Goal: Check status: Check status

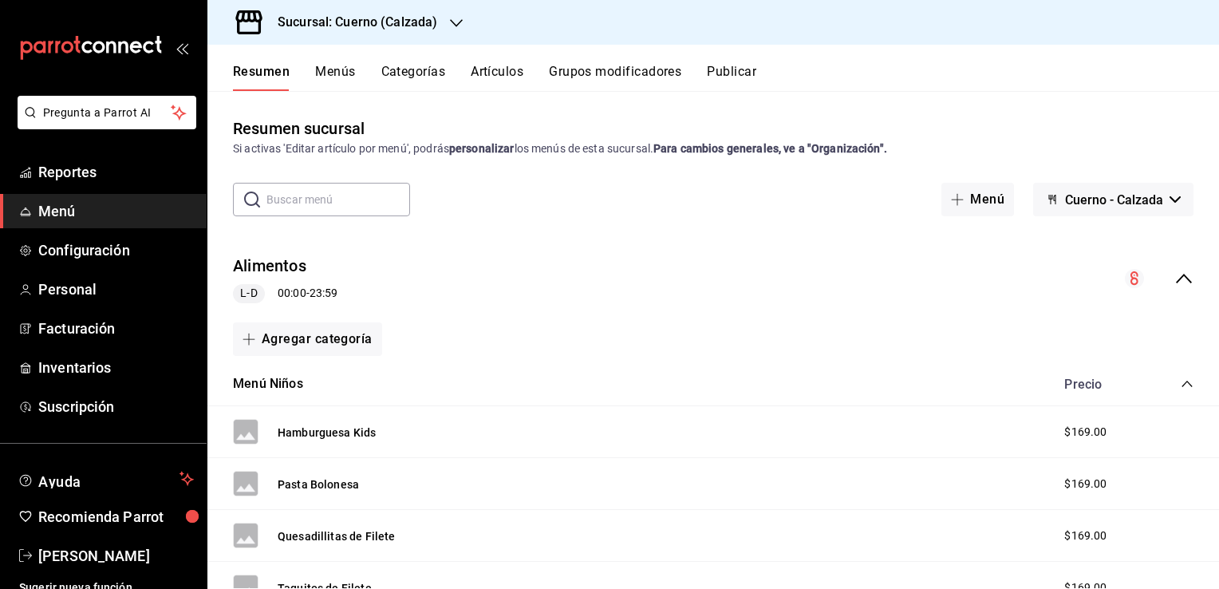
click at [71, 206] on font "Menú" at bounding box center [56, 211] width 37 height 17
click at [62, 210] on font "Menú" at bounding box center [56, 211] width 37 height 17
click at [72, 169] on font "Reportes" at bounding box center [67, 172] width 58 height 17
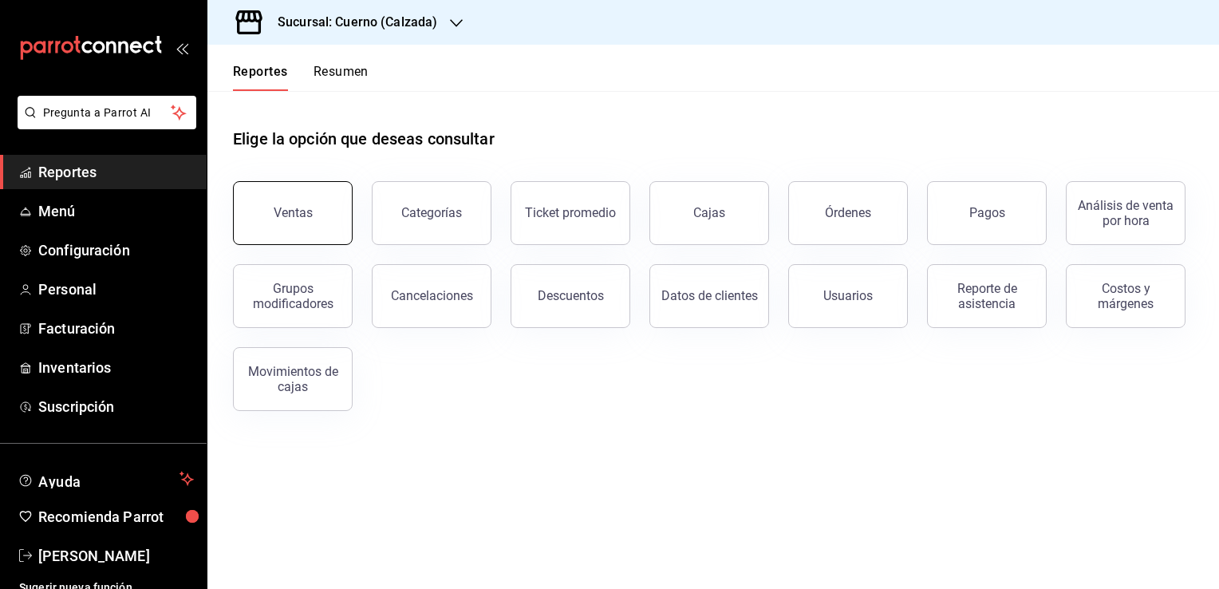
click at [290, 229] on button "Ventas" at bounding box center [293, 213] width 120 height 64
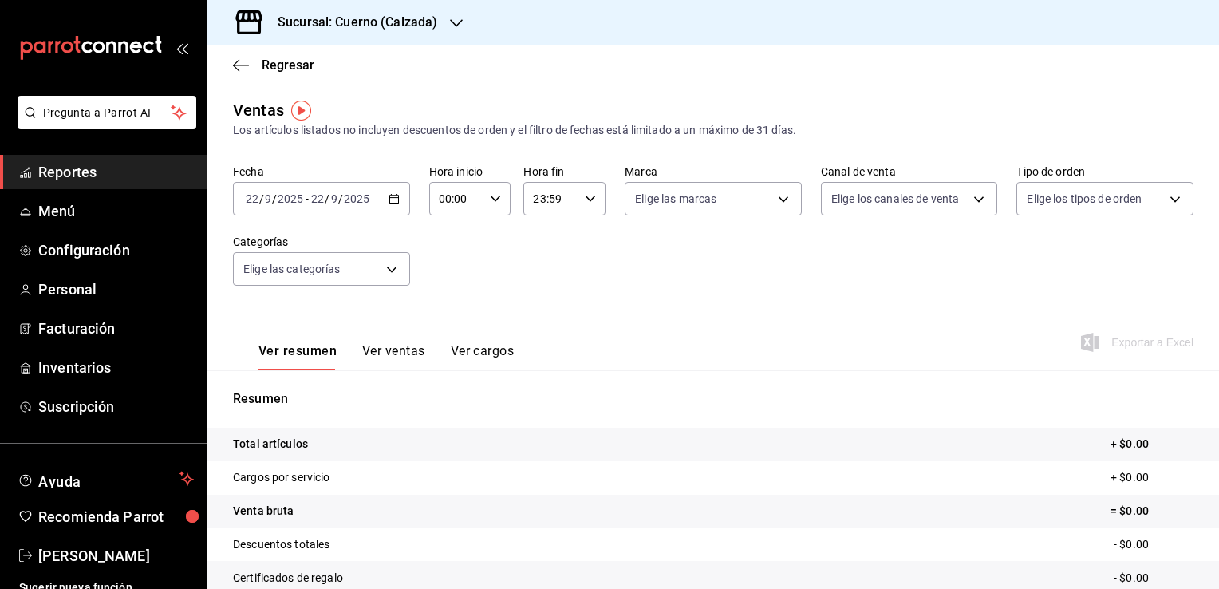
click at [395, 196] on icon "button" at bounding box center [394, 198] width 11 height 11
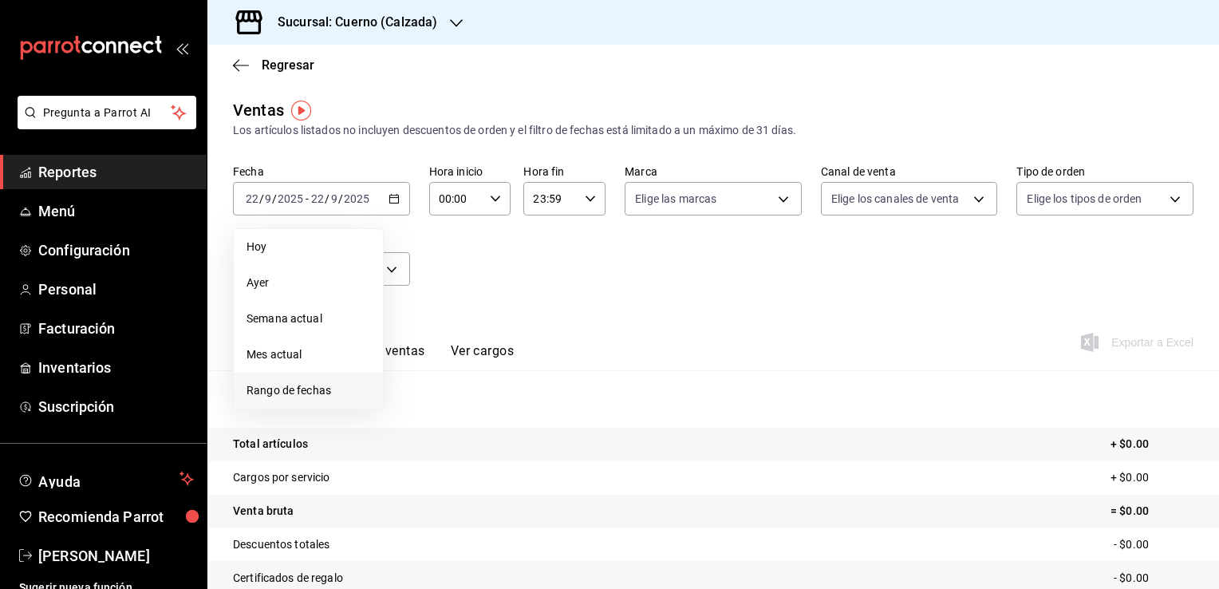
click at [317, 390] on span "Rango de fechas" at bounding box center [309, 390] width 124 height 17
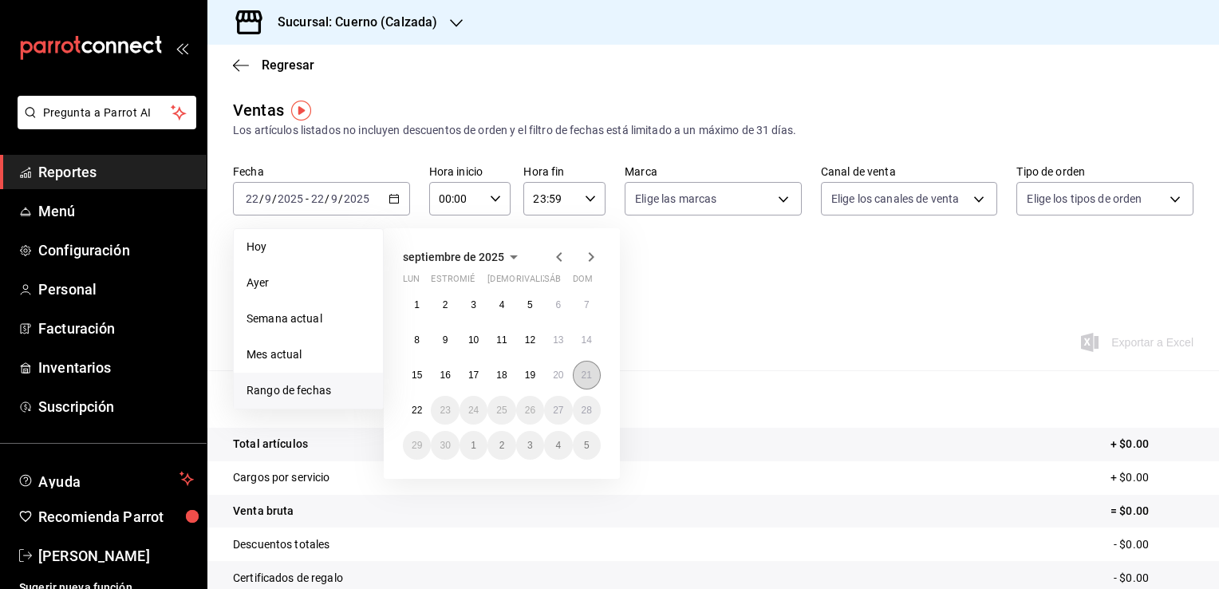
click at [587, 365] on button "21" at bounding box center [587, 375] width 28 height 29
click at [414, 412] on abbr "22" at bounding box center [417, 409] width 10 height 11
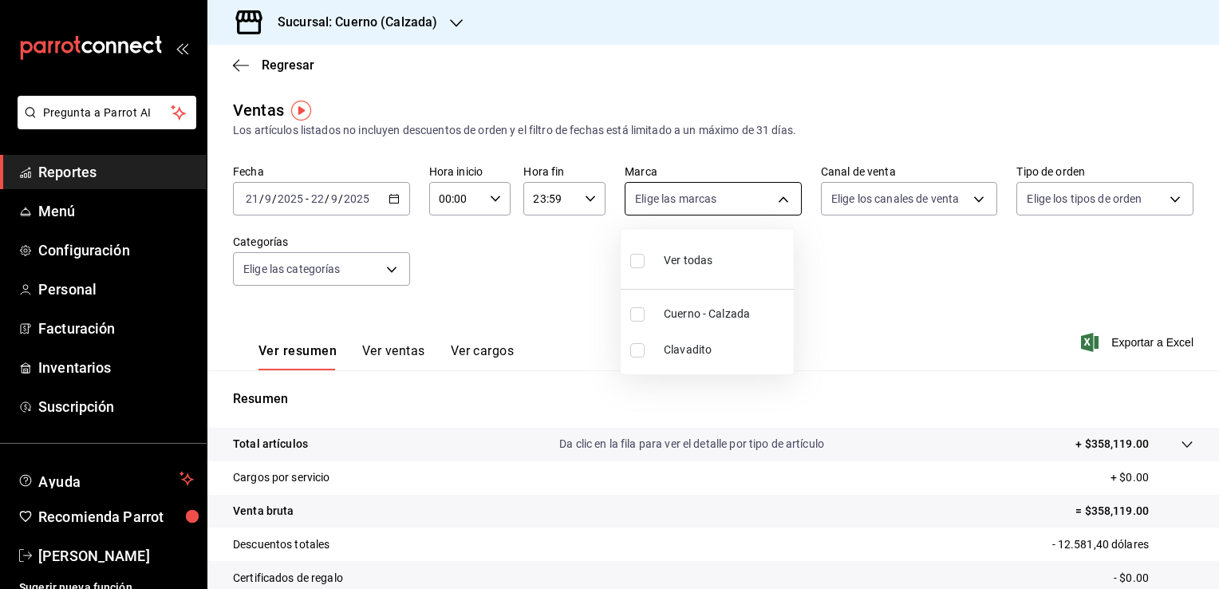
click at [771, 201] on body "Pregunta a Parrot AI Reportes Menú Configuración Personal Facturación Inventari…" at bounding box center [609, 294] width 1219 height 589
click at [641, 317] on input "checkbox" at bounding box center [637, 314] width 14 height 14
checkbox input "true"
type input "b7ae777b-2dfc-42e0-9650-6cefdf37a424"
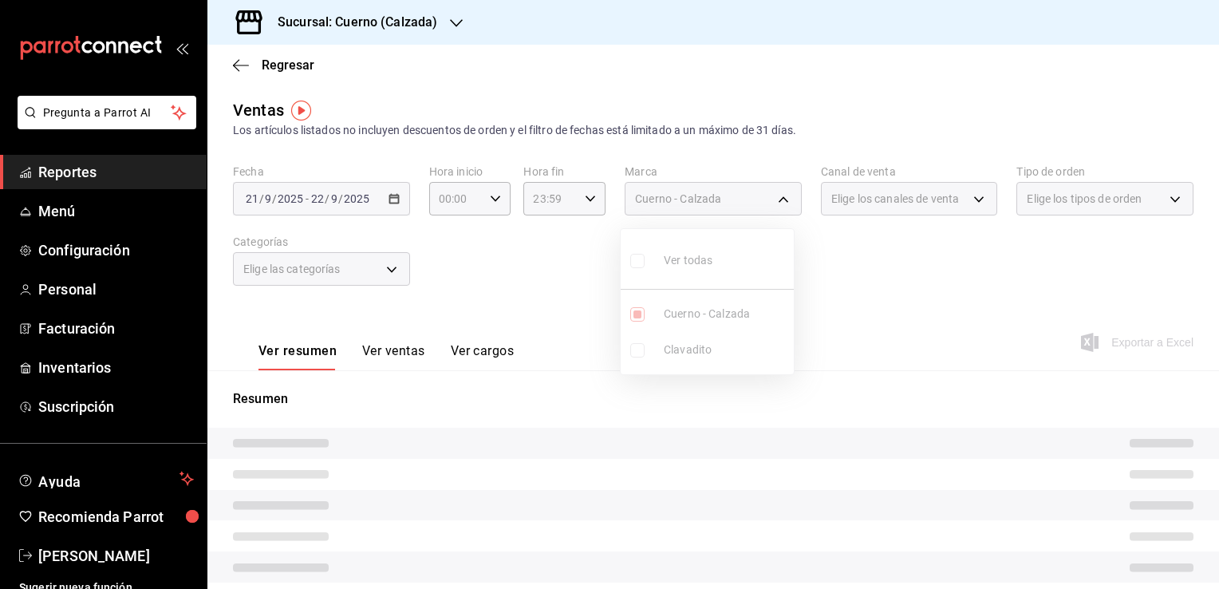
drag, startPoint x: 641, startPoint y: 317, endPoint x: 839, endPoint y: 378, distance: 207.2
click at [839, 378] on div "Ver todas Cuerno - Calzada Clavadito" at bounding box center [609, 294] width 1219 height 589
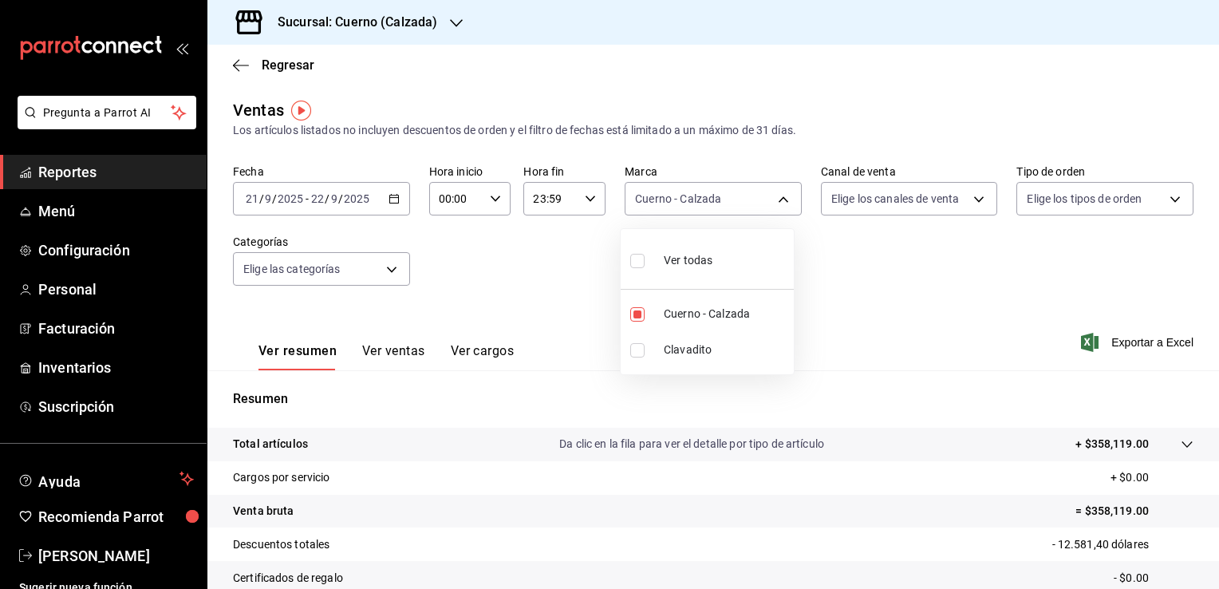
drag, startPoint x: 839, startPoint y: 378, endPoint x: 906, endPoint y: 416, distance: 76.5
click at [906, 416] on div at bounding box center [609, 294] width 1219 height 589
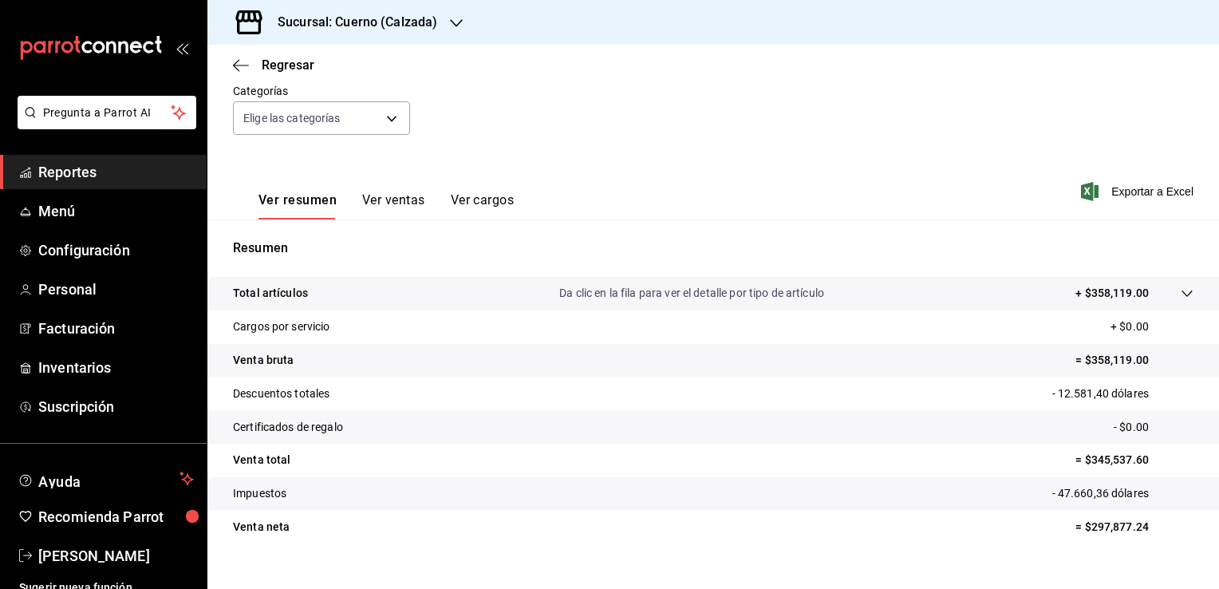
scroll to position [176, 0]
